Goal: Task Accomplishment & Management: Complete application form

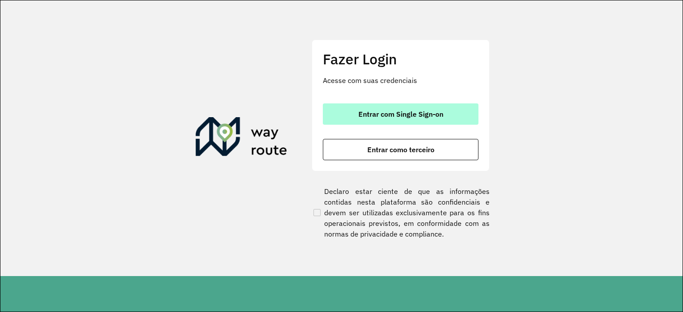
click at [374, 119] on button "Entrar com Single Sign-on" at bounding box center [401, 114] width 156 height 21
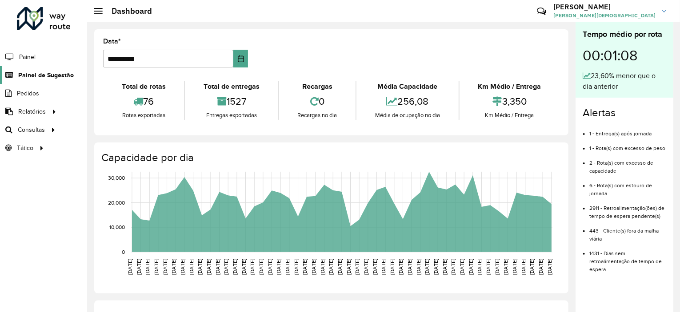
click at [36, 76] on span "Painel de Sugestão" at bounding box center [46, 75] width 56 height 9
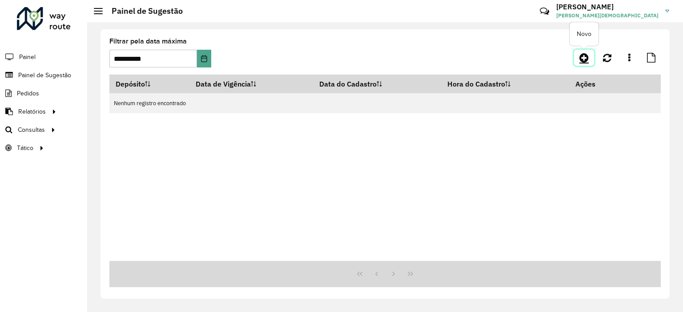
click at [585, 58] on icon at bounding box center [583, 57] width 9 height 11
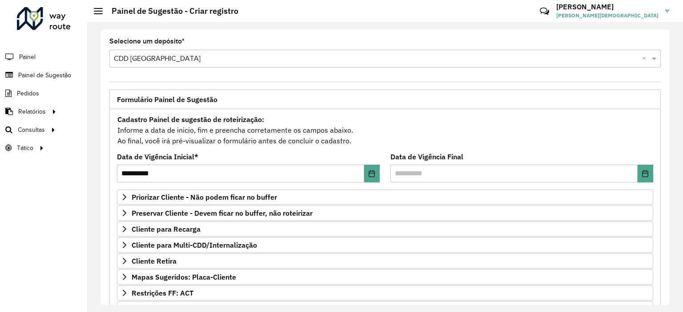
drag, startPoint x: 669, startPoint y: 97, endPoint x: 664, endPoint y: 158, distance: 60.6
click at [664, 158] on div "**********" at bounding box center [384, 167] width 569 height 276
click at [188, 278] on span "Mapas Sugeridos: Placa-Cliente" at bounding box center [184, 277] width 104 height 7
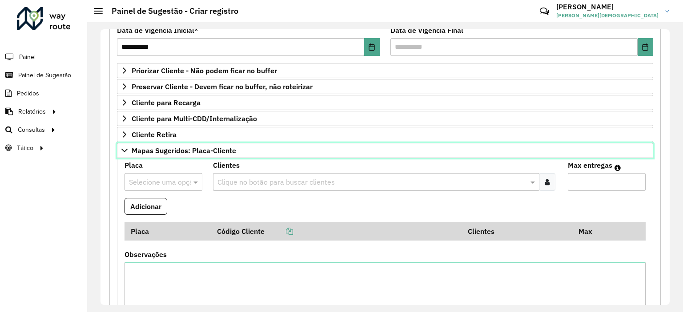
scroll to position [145, 0]
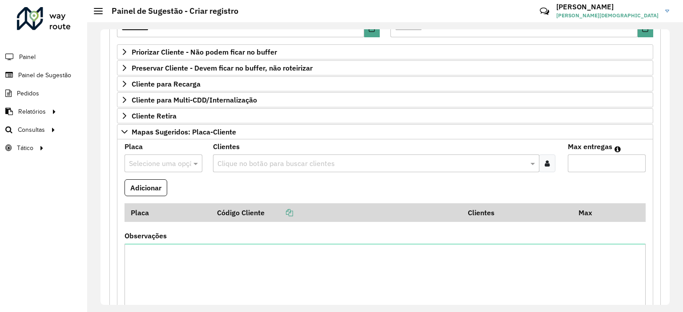
click at [158, 159] on input "text" at bounding box center [154, 164] width 51 height 11
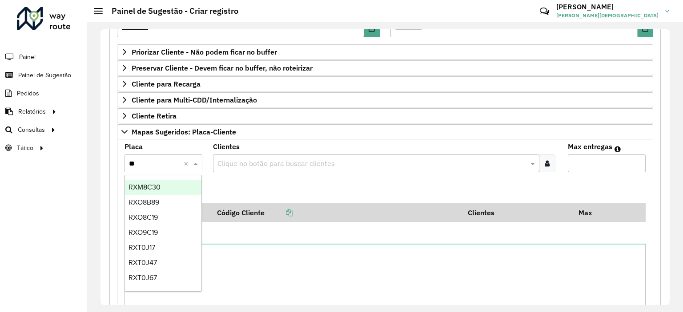
type input "***"
click at [140, 204] on span "RXU2J60" at bounding box center [143, 203] width 30 height 8
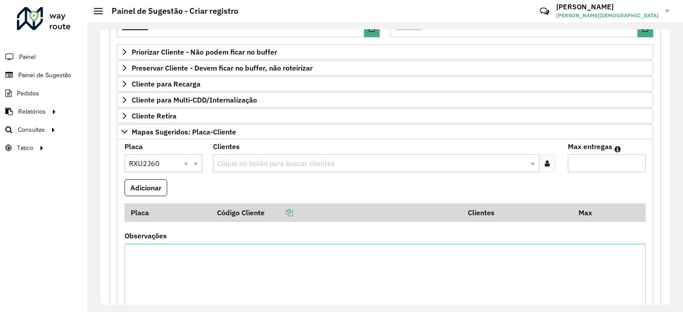
click at [544, 165] on icon at bounding box center [546, 163] width 5 height 7
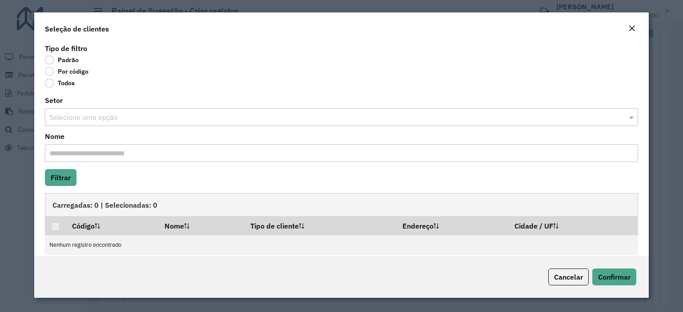
click at [48, 71] on label "Por código" at bounding box center [67, 71] width 44 height 9
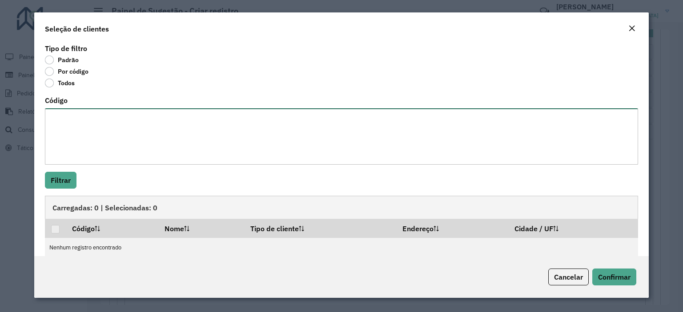
click at [83, 117] on textarea "Código" at bounding box center [341, 136] width 593 height 56
type textarea "*****"
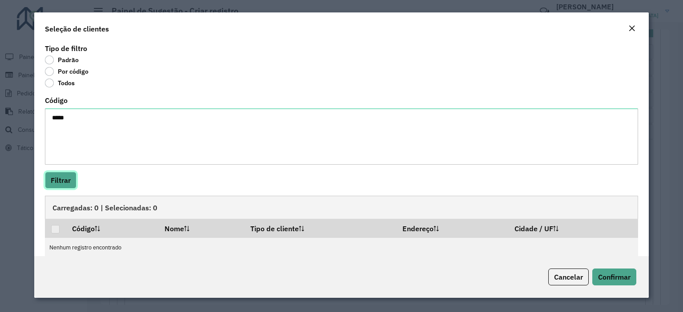
click at [64, 177] on button "Filtrar" at bounding box center [61, 180] width 32 height 17
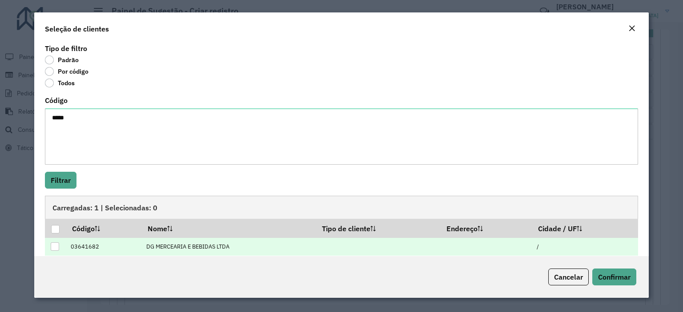
click at [56, 245] on div at bounding box center [55, 247] width 8 height 8
click at [620, 280] on span "Confirmar" at bounding box center [614, 277] width 32 height 9
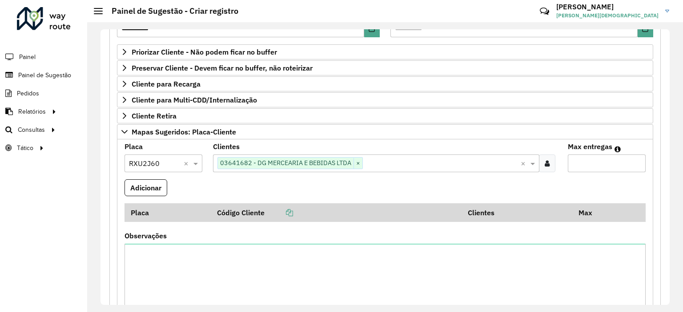
click at [578, 160] on input "Max entregas" at bounding box center [606, 164] width 78 height 18
type input "*"
click at [149, 183] on button "Adicionar" at bounding box center [145, 188] width 43 height 17
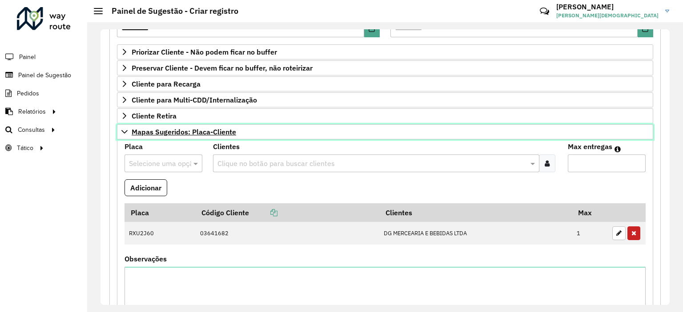
click at [123, 128] on icon at bounding box center [124, 131] width 7 height 7
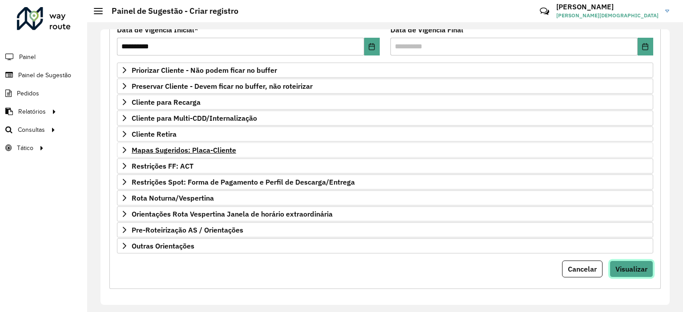
click at [629, 265] on span "Visualizar" at bounding box center [631, 269] width 32 height 9
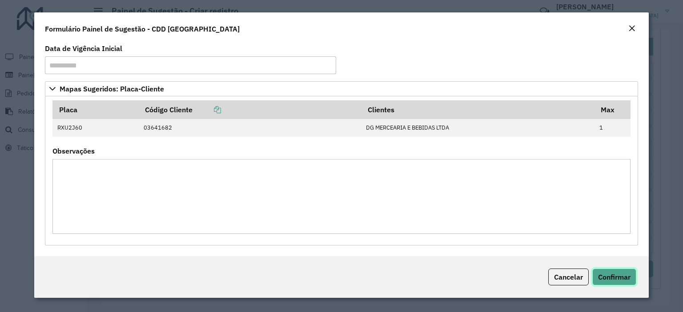
click at [610, 280] on span "Confirmar" at bounding box center [614, 277] width 32 height 9
